Goal: Navigation & Orientation: Find specific page/section

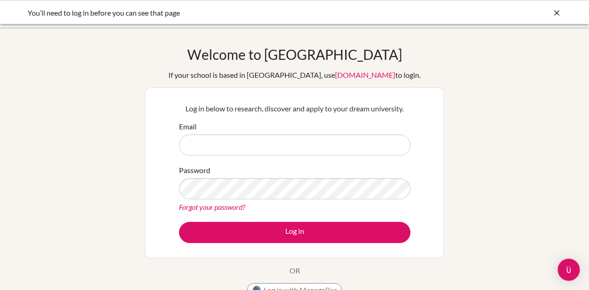
click at [235, 150] on input "Email" at bounding box center [294, 144] width 231 height 21
type input "[PERSON_NAME][EMAIL_ADDRESS][DOMAIN_NAME]"
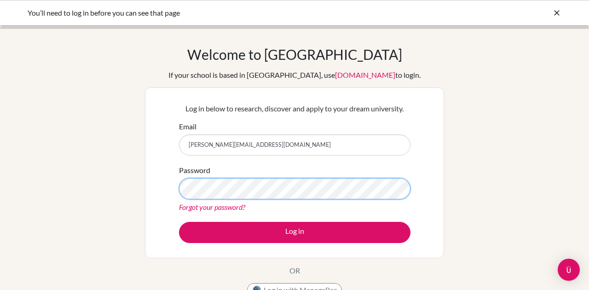
click at [179, 222] on button "Log in" at bounding box center [294, 232] width 231 height 21
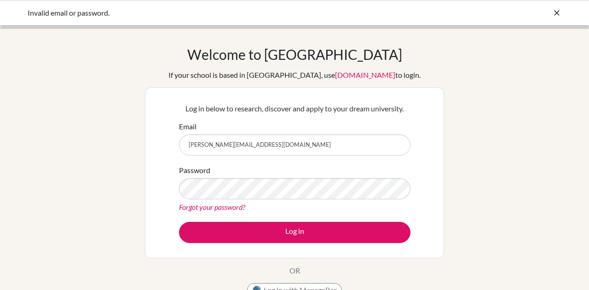
click at [179, 222] on button "Log in" at bounding box center [294, 232] width 231 height 21
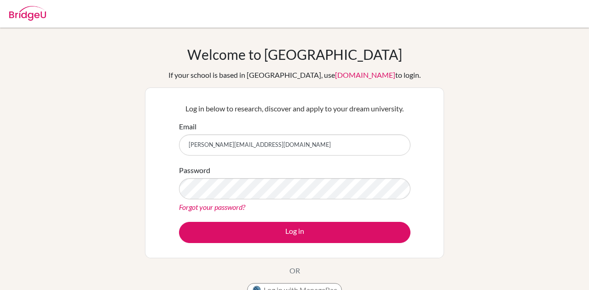
type input "[PERSON_NAME][EMAIL_ADDRESS][DOMAIN_NAME]"
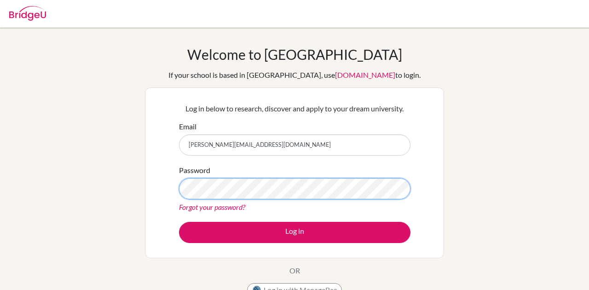
click at [179, 222] on button "Log in" at bounding box center [294, 232] width 231 height 21
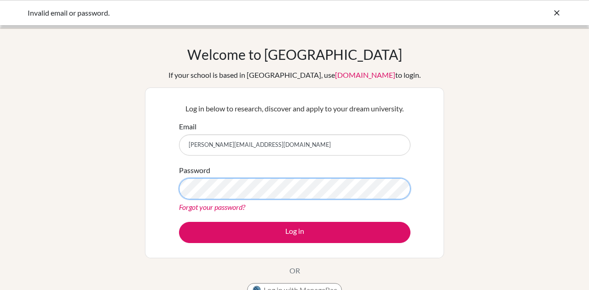
click at [179, 222] on button "Log in" at bounding box center [294, 232] width 231 height 21
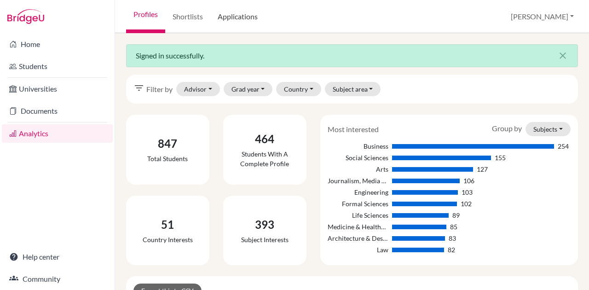
click at [226, 22] on link "Applications" at bounding box center [237, 16] width 55 height 33
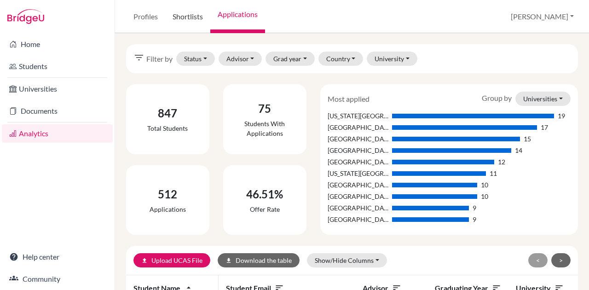
click at [197, 19] on link "Shortlists" at bounding box center [187, 16] width 45 height 33
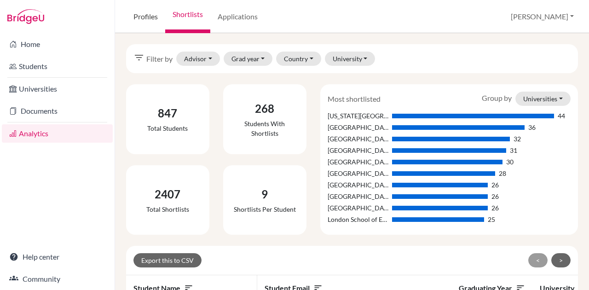
click at [153, 15] on link "Profiles" at bounding box center [145, 16] width 39 height 33
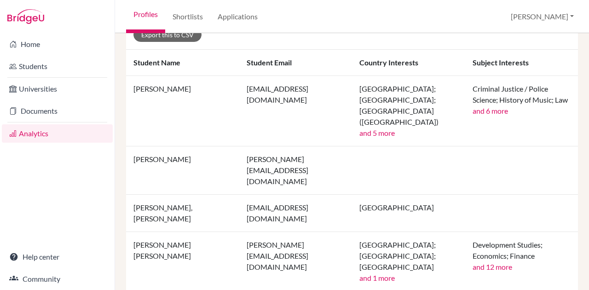
scroll to position [226, 0]
click at [568, 17] on button "[PERSON_NAME]" at bounding box center [541, 16] width 71 height 17
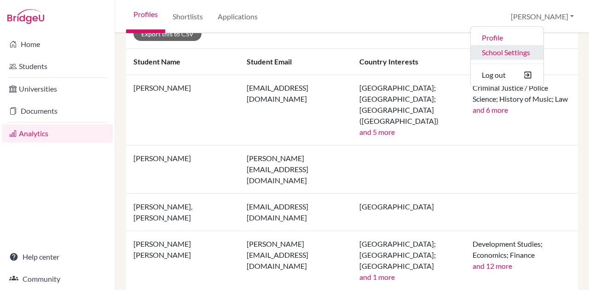
click at [543, 49] on link "School Settings" at bounding box center [506, 52] width 73 height 15
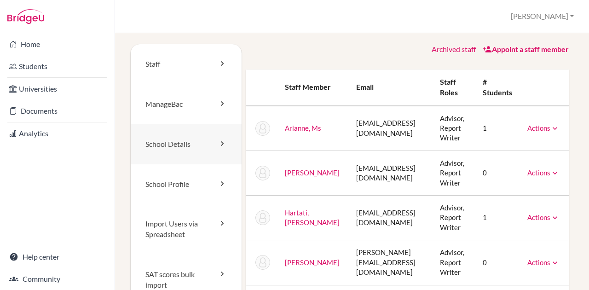
click at [191, 137] on link "School Details" at bounding box center [186, 144] width 111 height 40
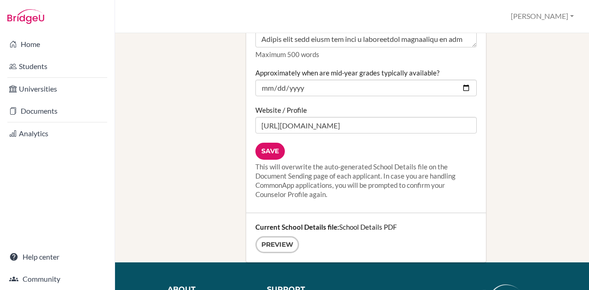
scroll to position [1258, 0]
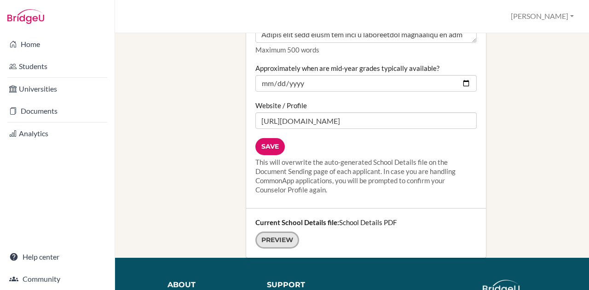
click at [281, 231] on link "Preview" at bounding box center [277, 239] width 44 height 17
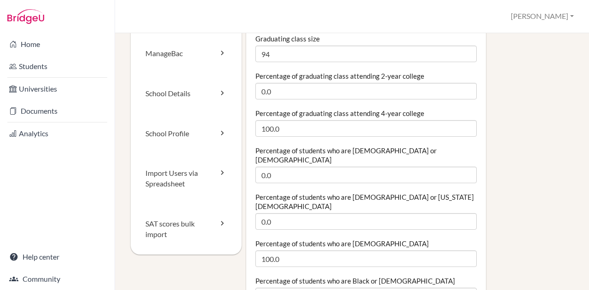
scroll to position [38, 0]
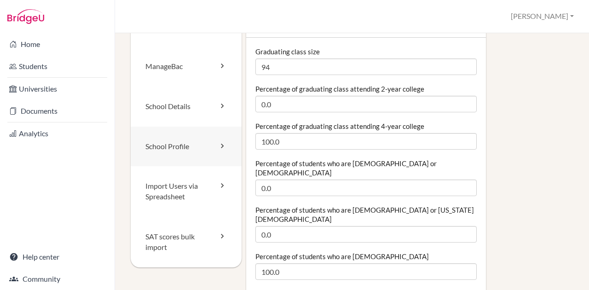
click at [189, 147] on link "School Profile" at bounding box center [186, 146] width 111 height 40
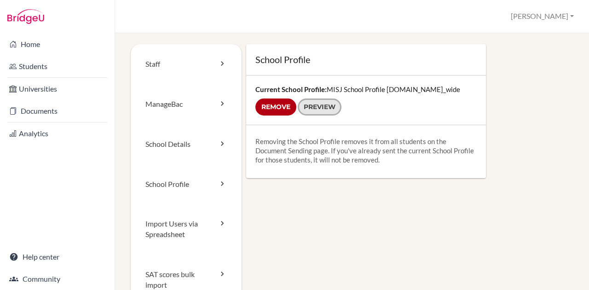
click at [336, 108] on link "Preview" at bounding box center [319, 106] width 44 height 17
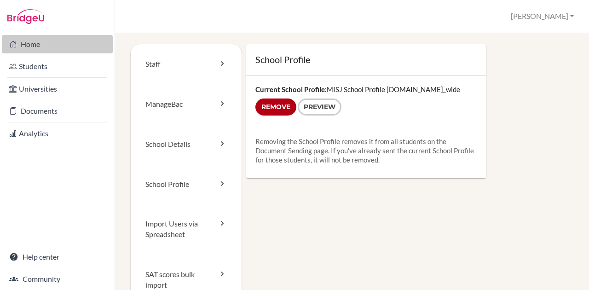
click at [44, 46] on link "Home" at bounding box center [57, 44] width 111 height 18
